Goal: Transaction & Acquisition: Purchase product/service

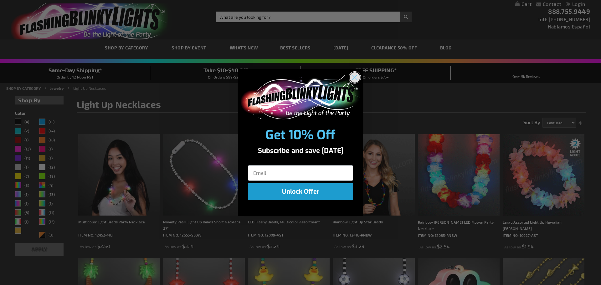
click at [355, 75] on circle "Close dialog" at bounding box center [355, 77] width 10 height 10
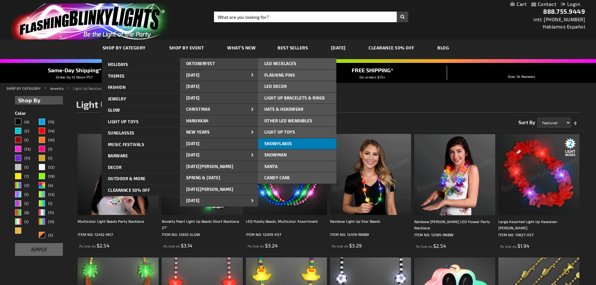
click at [289, 141] on span "Snowflakes" at bounding box center [278, 143] width 28 height 5
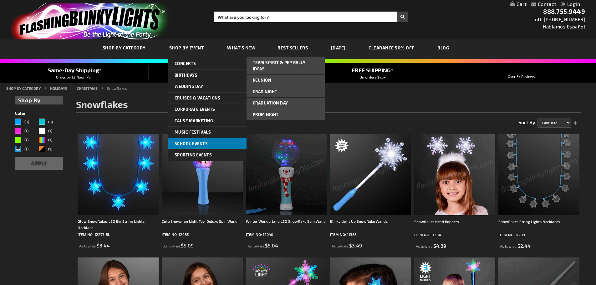
click at [182, 145] on span "School Events" at bounding box center [191, 143] width 33 height 5
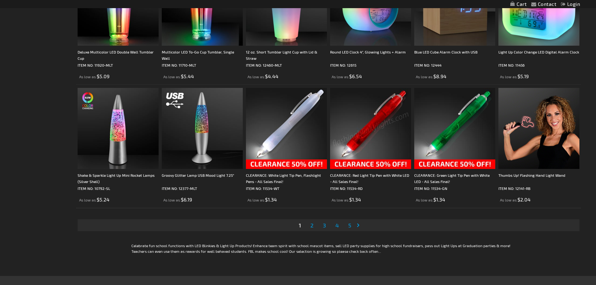
scroll to position [1158, 0]
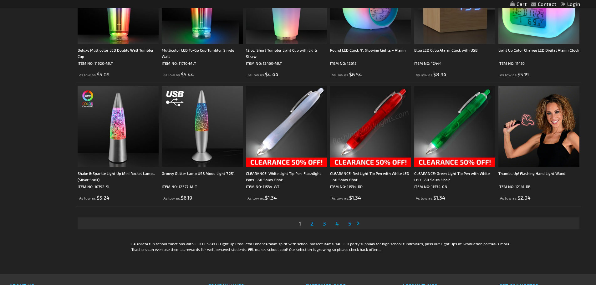
click at [311, 225] on span "2" at bounding box center [311, 223] width 3 height 7
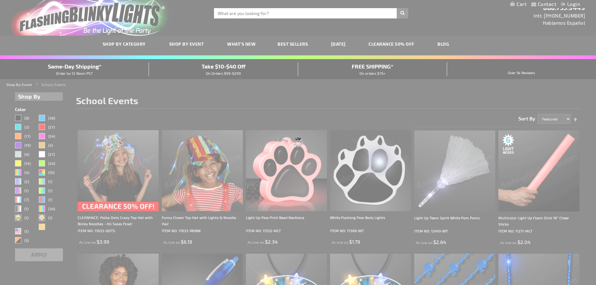
scroll to position [1, 0]
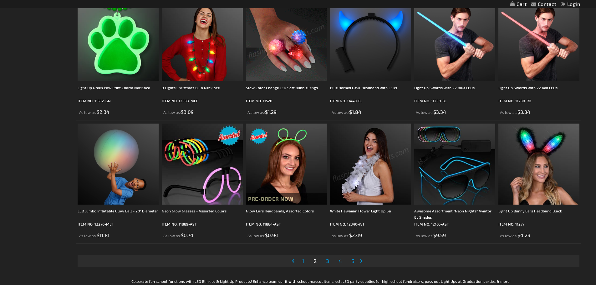
scroll to position [1127, 0]
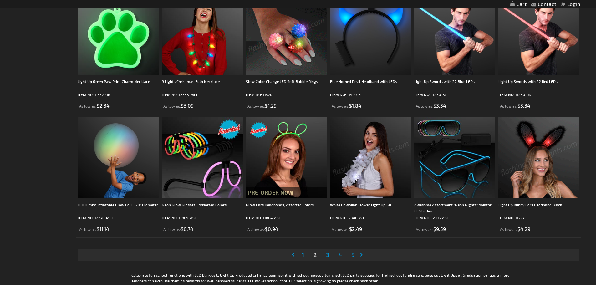
click at [328, 255] on span "3" at bounding box center [327, 254] width 3 height 7
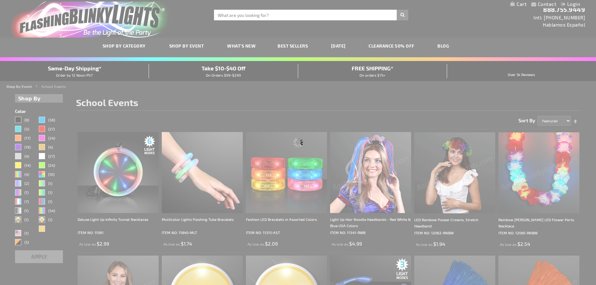
scroll to position [0, 0]
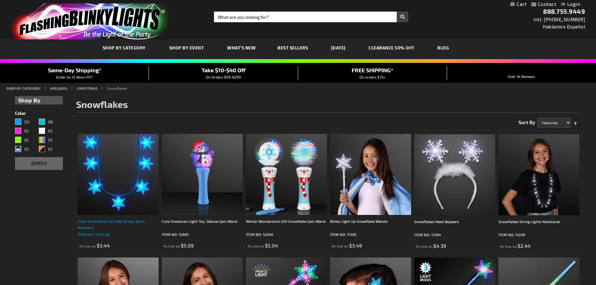
click at [83, 222] on div "Glow Snowflakes LED Big String Lights Necklace" at bounding box center [118, 224] width 81 height 13
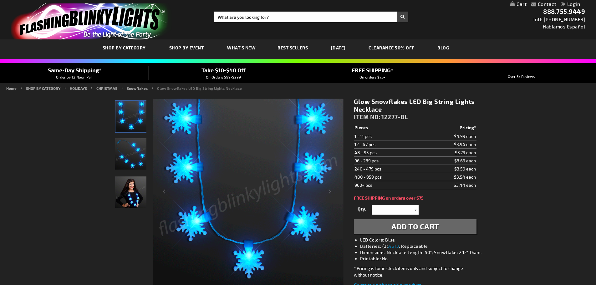
click at [414, 210] on div at bounding box center [415, 209] width 6 height 9
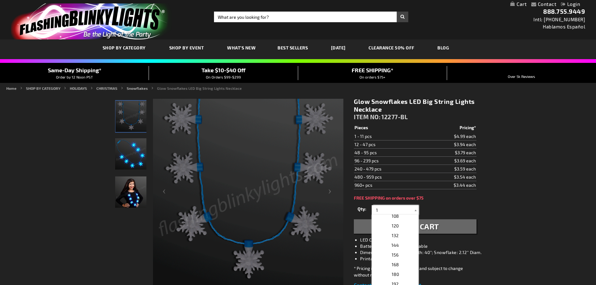
scroll to position [156, 0]
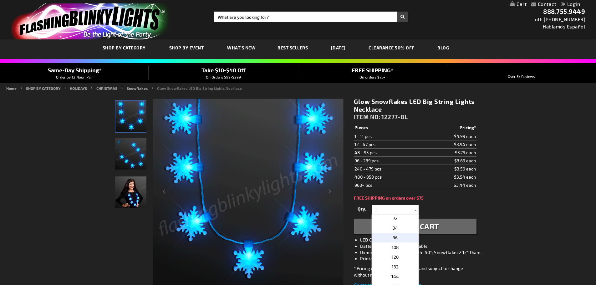
click at [398, 240] on p "96" at bounding box center [395, 238] width 47 height 10
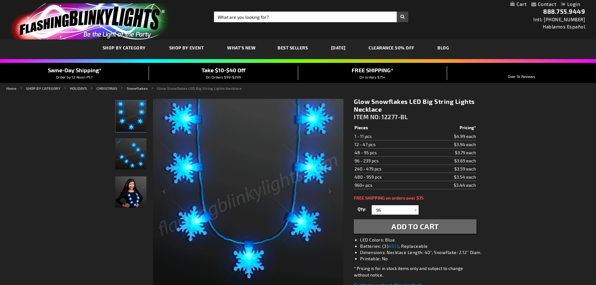
scroll to position [63, 0]
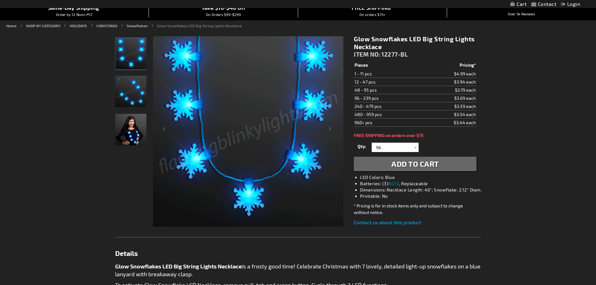
click at [411, 164] on span "Add to Cart" at bounding box center [415, 163] width 48 height 9
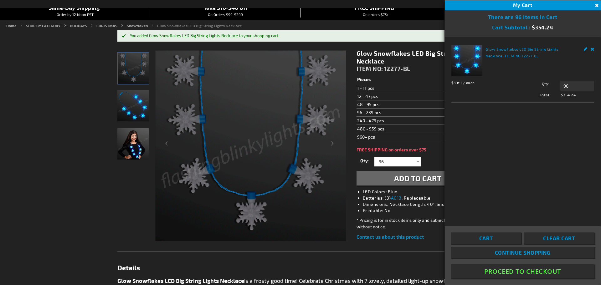
click at [595, 6] on button "Close" at bounding box center [595, 5] width 7 height 7
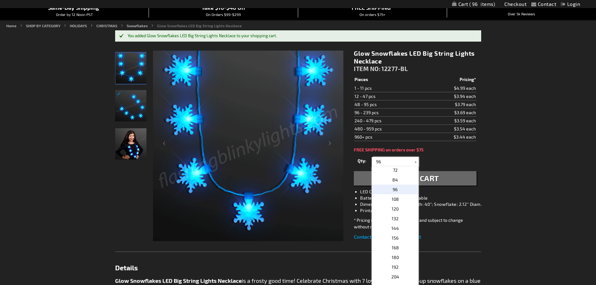
drag, startPoint x: 383, startPoint y: 159, endPoint x: 359, endPoint y: 157, distance: 24.1
click at [359, 157] on div "Qty 1 2 3 4 5 6 7 8 9 10 11 12 24 36 48 60 72 84 96 108 120 132 144 156 168" at bounding box center [415, 162] width 122 height 13
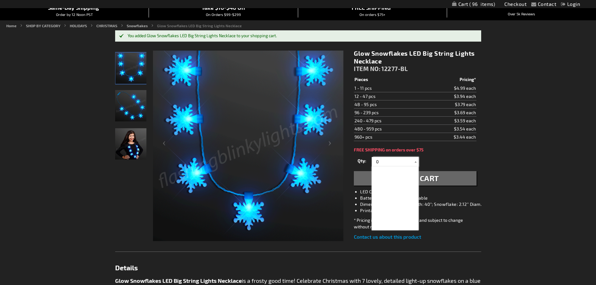
scroll to position [0, 0]
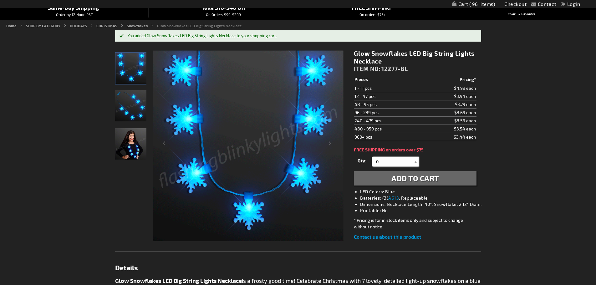
type input "0"
